Goal: Transaction & Acquisition: Purchase product/service

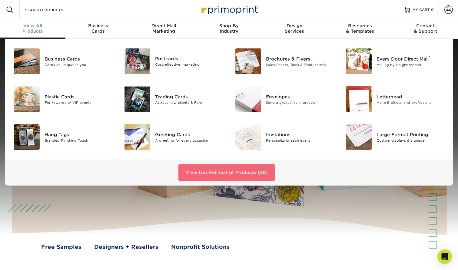
click at [256, 176] on link "View Our Full List of Products (28)" at bounding box center [227, 173] width 97 height 16
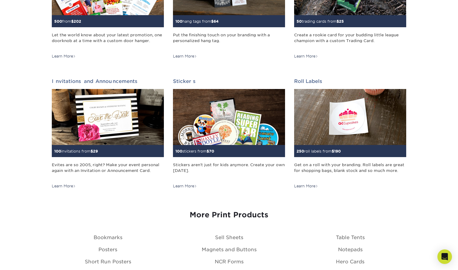
scroll to position [573, 0]
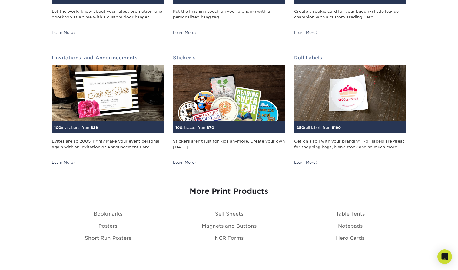
click at [248, 193] on h3 "More Print Products" at bounding box center [229, 191] width 355 height 9
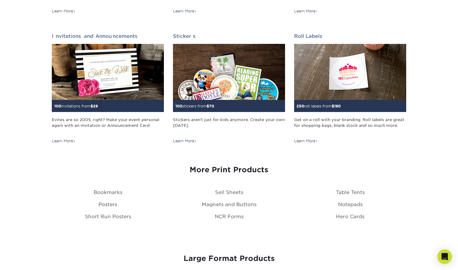
scroll to position [595, 0]
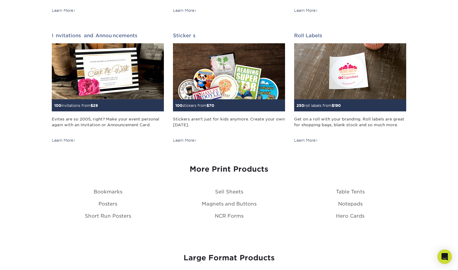
click at [337, 201] on div "Notepads" at bounding box center [350, 204] width 121 height 7
click at [344, 203] on link "Notepads" at bounding box center [350, 204] width 25 height 6
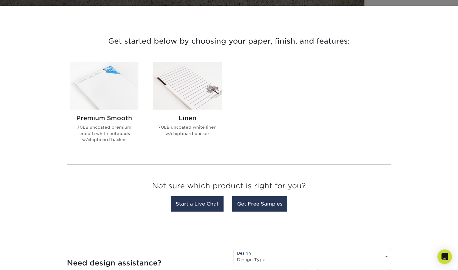
scroll to position [214, 0]
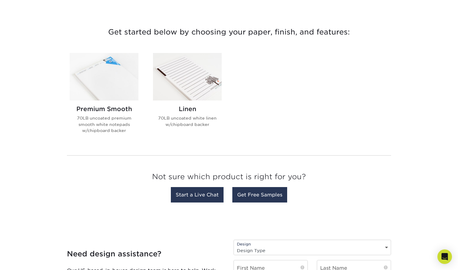
click at [103, 84] on img at bounding box center [104, 77] width 69 height 48
click at [183, 110] on h2 "Linen" at bounding box center [187, 109] width 69 height 7
click at [95, 112] on h2 "Premium Smooth" at bounding box center [104, 109] width 69 height 7
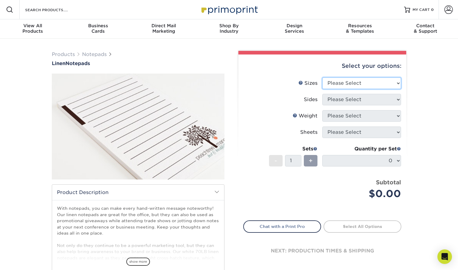
select select "4.25x5.50"
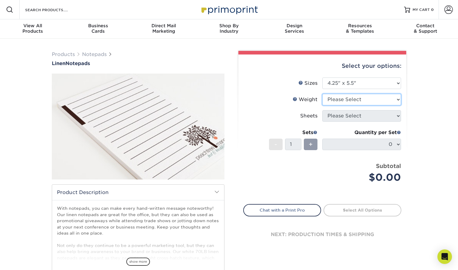
select select "70LBLIN"
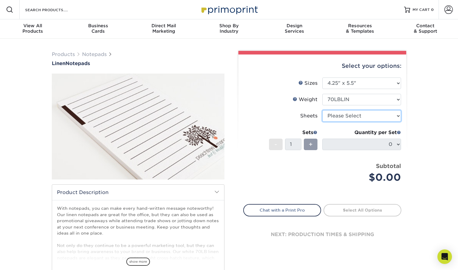
select select "50"
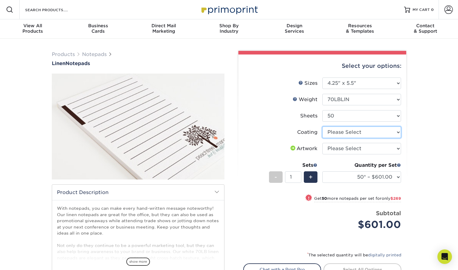
select select "3e7618de-abca-4bda-9f97-8b9129e913d8"
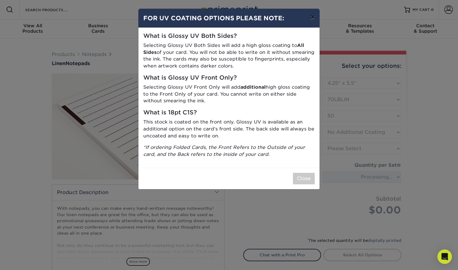
click at [316, 18] on button "×" at bounding box center [313, 17] width 14 height 17
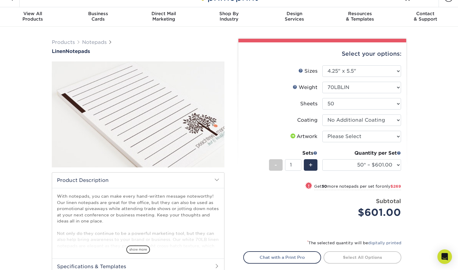
scroll to position [20, 0]
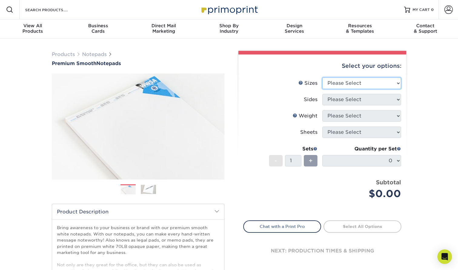
select select "4.25x5.50"
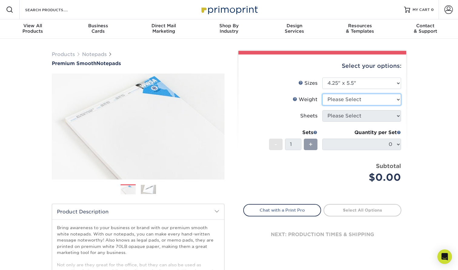
select select "70LB"
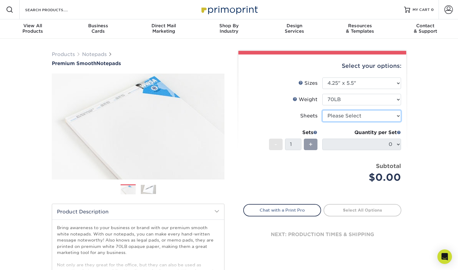
select select "50"
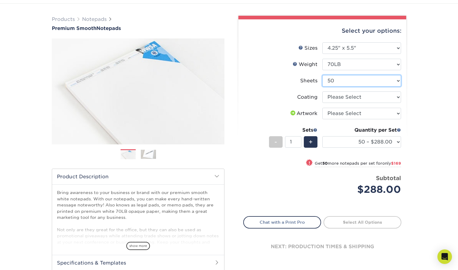
scroll to position [32, 0]
